Goal: Transaction & Acquisition: Purchase product/service

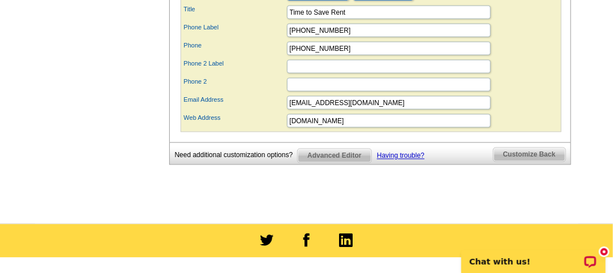
scroll to position [583, 0]
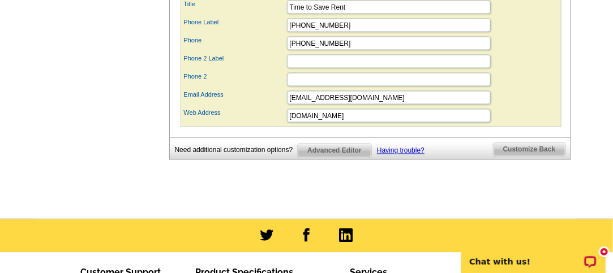
click at [535, 155] on span "Customize Back" at bounding box center [530, 150] width 72 height 14
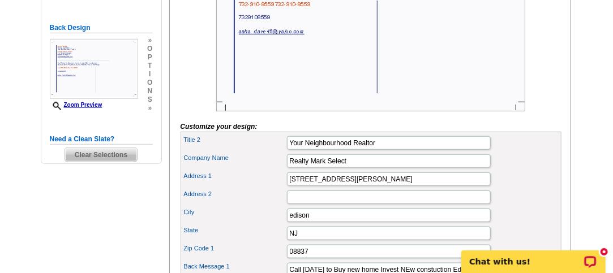
scroll to position [217, 0]
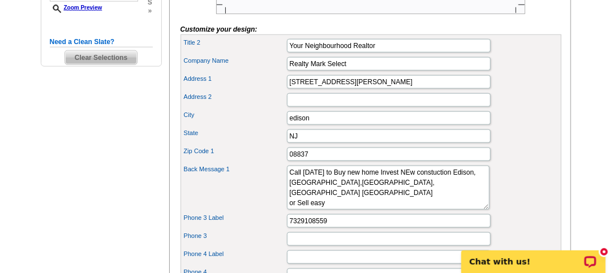
scroll to position [0, 0]
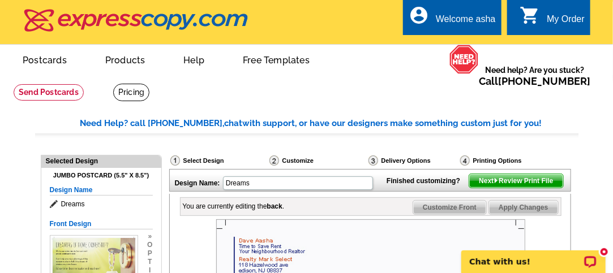
click at [495, 183] on img at bounding box center [496, 180] width 5 height 5
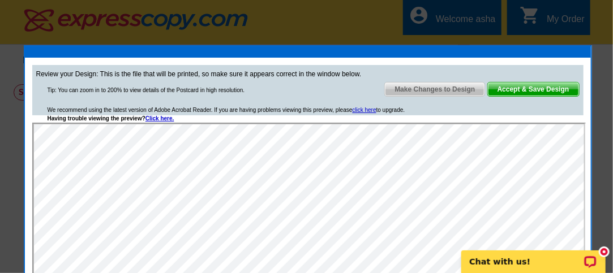
click at [535, 90] on span "Accept & Save Design" at bounding box center [533, 90] width 91 height 14
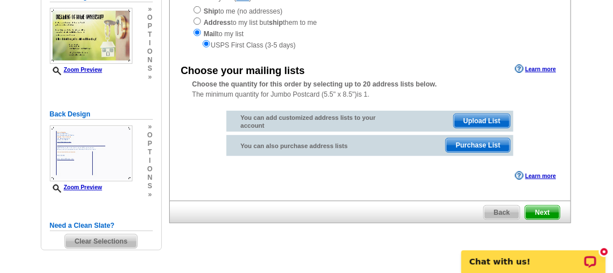
scroll to position [168, 0]
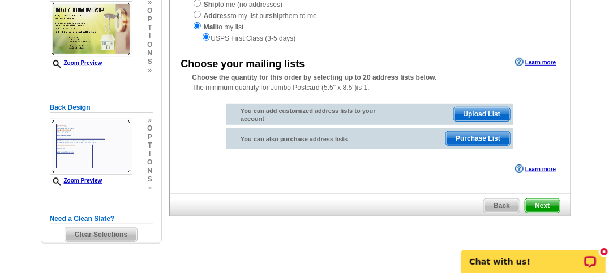
click at [482, 143] on span "Purchase List" at bounding box center [478, 139] width 64 height 14
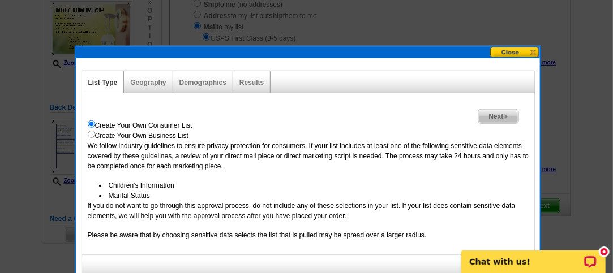
click at [152, 74] on div "Geography" at bounding box center [148, 82] width 49 height 22
click at [142, 82] on link "Geography" at bounding box center [148, 83] width 36 height 8
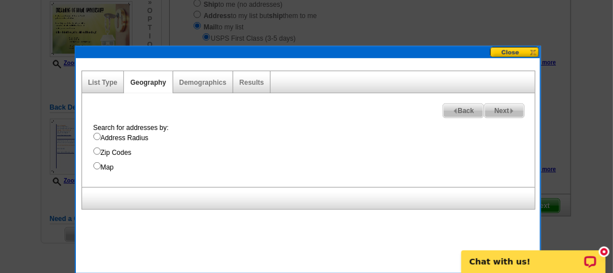
click at [95, 149] on input "Zip Codes" at bounding box center [96, 151] width 7 height 7
radio input "true"
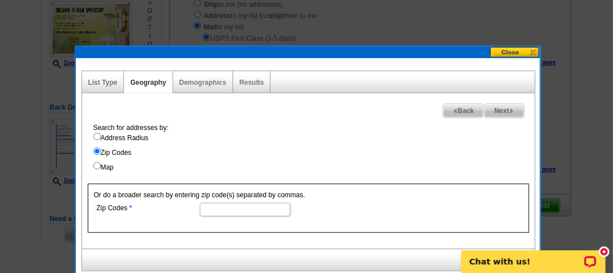
click at [217, 209] on input "Zip Codes" at bounding box center [245, 210] width 91 height 14
type input "08820"
click at [504, 108] on span "Next" at bounding box center [504, 111] width 39 height 14
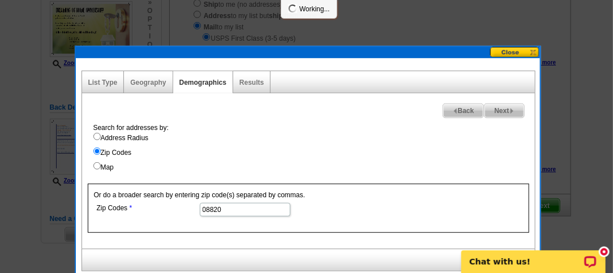
scroll to position [0, 0]
select select
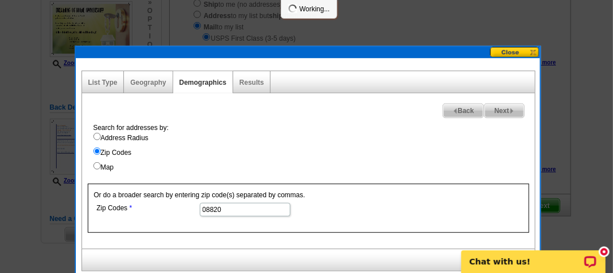
select select
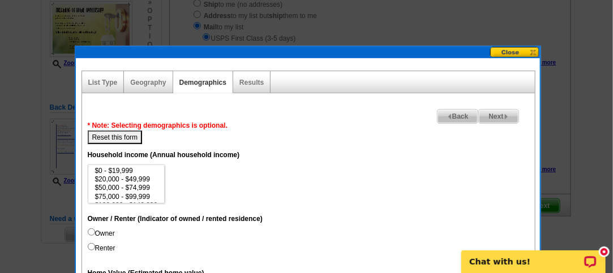
click at [504, 110] on span "Next" at bounding box center [498, 117] width 39 height 14
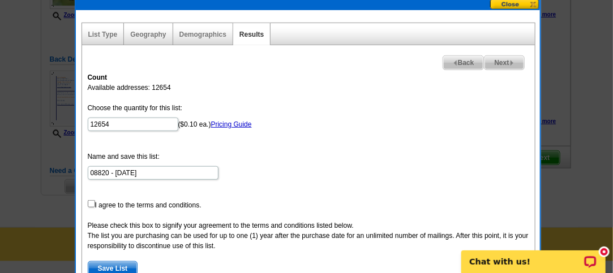
scroll to position [217, 0]
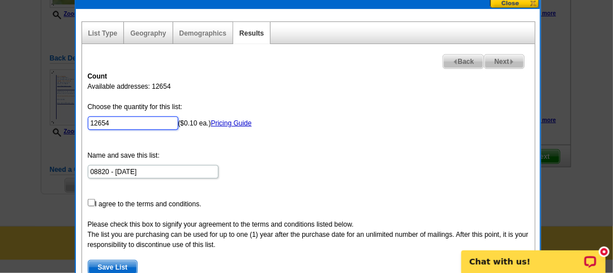
drag, startPoint x: 146, startPoint y: 121, endPoint x: 76, endPoint y: 126, distance: 70.4
click at [76, 126] on div "List Type Geography Map Demographics Results Next Back Count Available addresse…" at bounding box center [308, 193] width 464 height 368
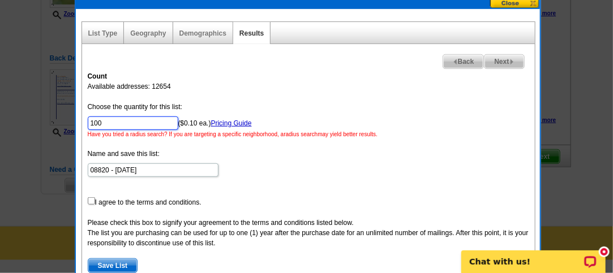
type input "100"
click at [89, 200] on input "checkbox" at bounding box center [91, 201] width 7 height 7
checkbox input "true"
click at [497, 58] on span "Next" at bounding box center [504, 62] width 39 height 14
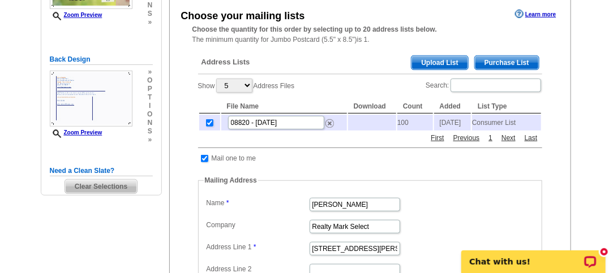
scroll to position [215, 0]
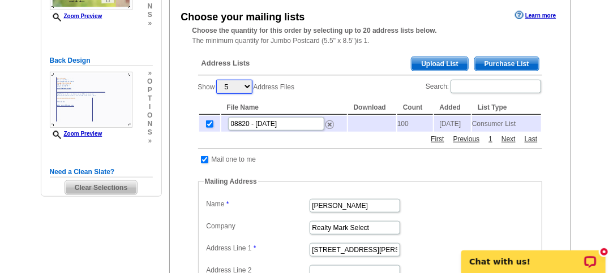
click at [249, 85] on select "5 10 25 50 100" at bounding box center [234, 87] width 36 height 14
select select "100"
click at [217, 80] on select "5 10 25 50 100" at bounding box center [234, 87] width 36 height 14
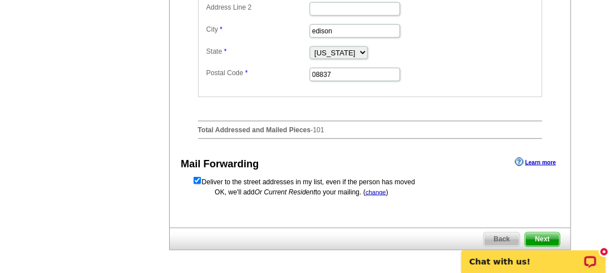
scroll to position [491, 0]
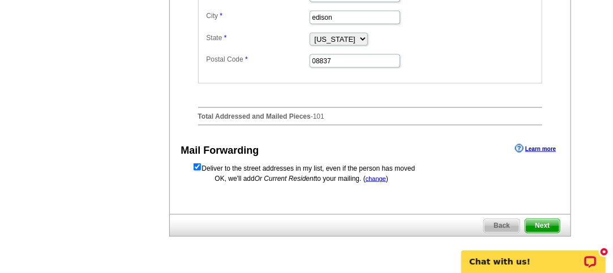
click at [542, 222] on span "Next" at bounding box center [542, 227] width 34 height 14
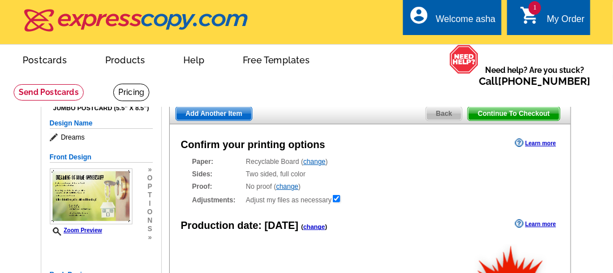
radio input "false"
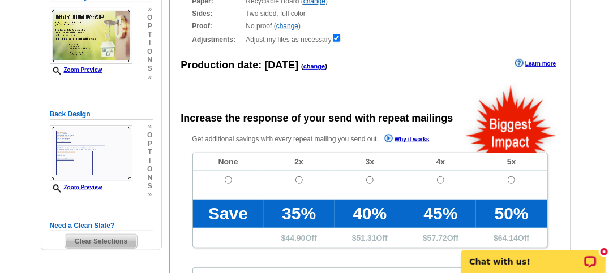
scroll to position [173, 0]
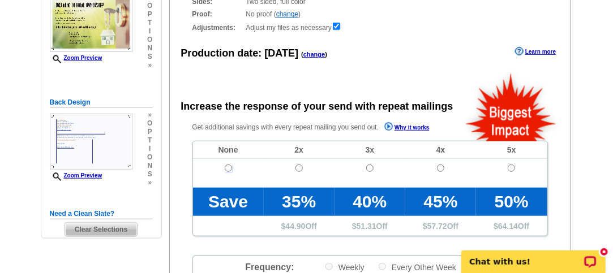
click at [230, 170] on input "radio" at bounding box center [228, 168] width 7 height 7
radio input "true"
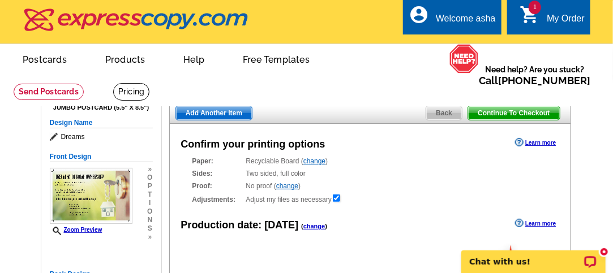
scroll to position [0, 0]
